Goal: Find specific page/section: Find specific page/section

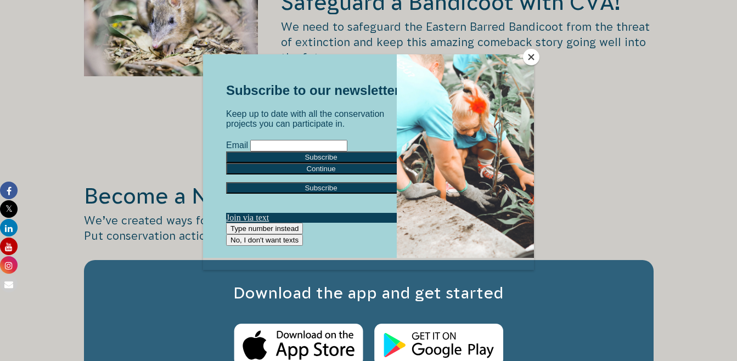
scroll to position [1756, 0]
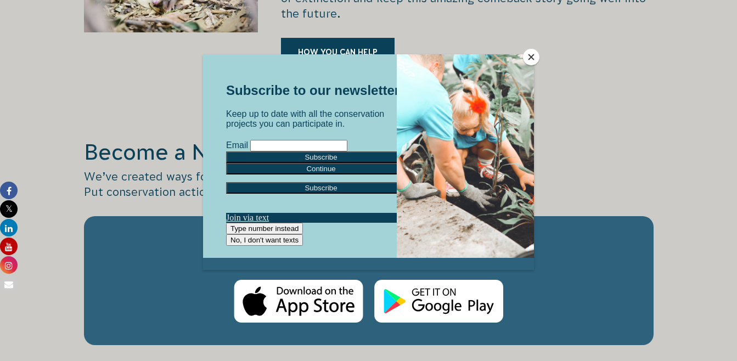
click at [534, 55] on button "Close" at bounding box center [531, 57] width 16 height 16
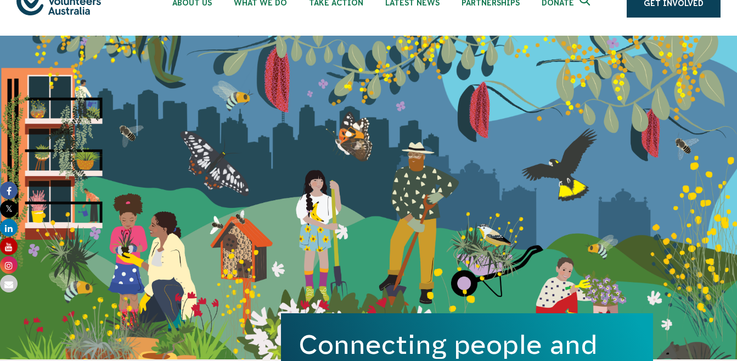
scroll to position [0, 0]
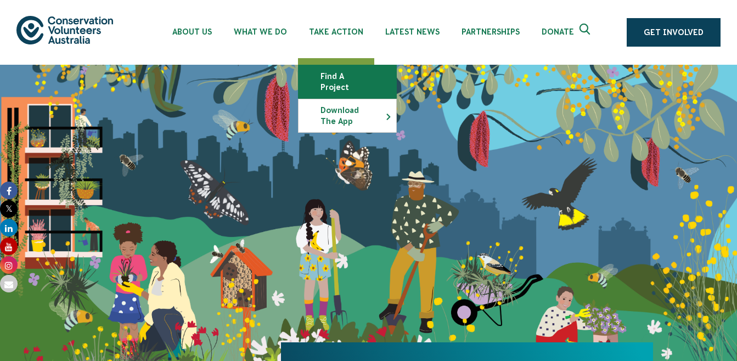
click at [331, 76] on link "Find a project" at bounding box center [347, 81] width 98 height 33
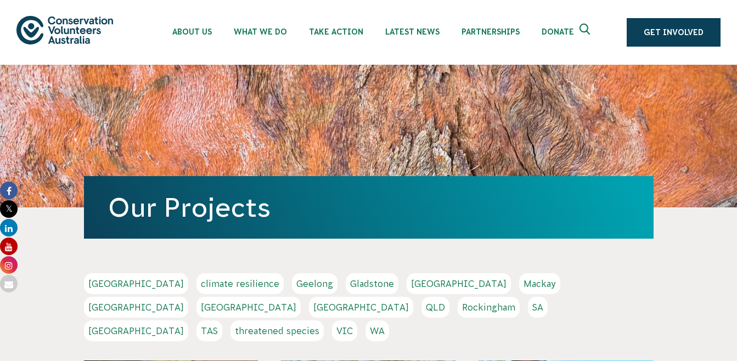
click at [301, 297] on link "NSW" at bounding box center [248, 307] width 104 height 21
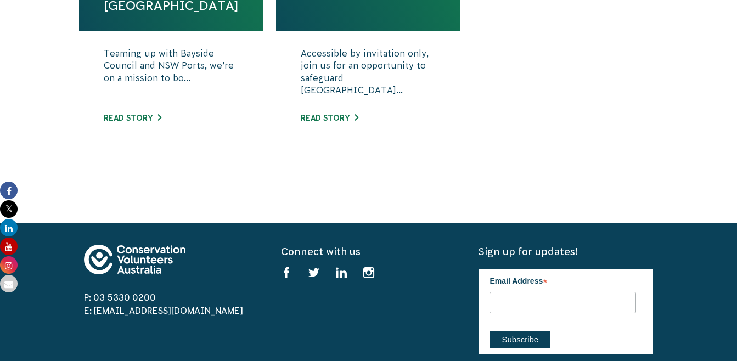
scroll to position [629, 0]
